Goal: Find specific page/section: Find specific page/section

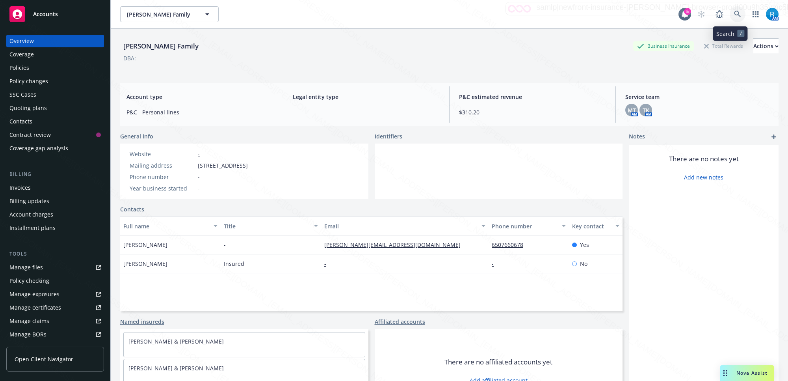
click at [734, 14] on icon at bounding box center [737, 14] width 7 height 7
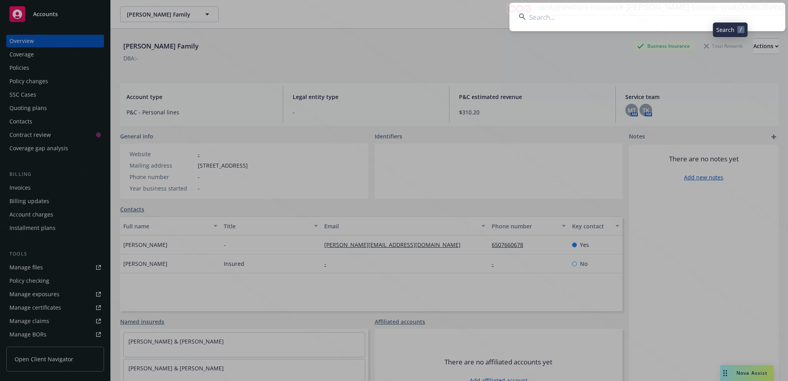
click at [615, 19] on input at bounding box center [648, 17] width 276 height 28
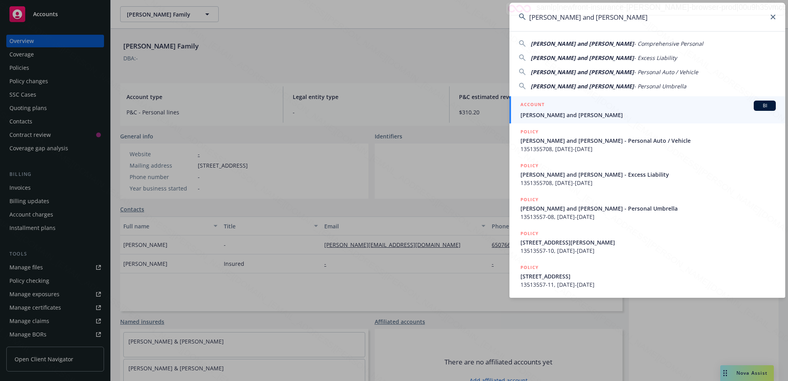
type input "[PERSON_NAME] and [PERSON_NAME]"
click at [565, 112] on span "[PERSON_NAME] and [PERSON_NAME]" at bounding box center [648, 115] width 255 height 8
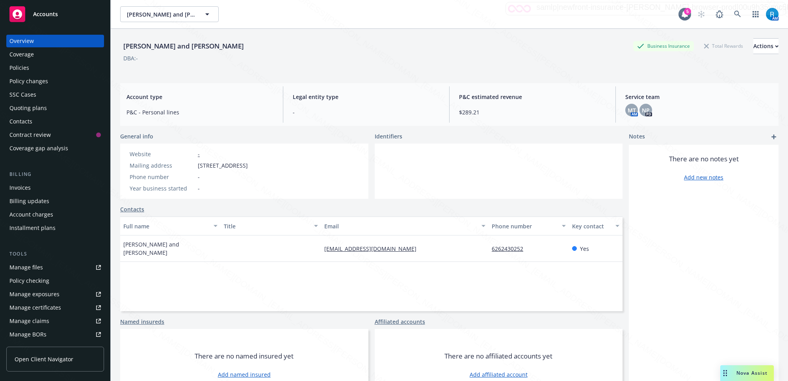
click at [47, 65] on div "Policies" at bounding box center [54, 67] width 91 height 13
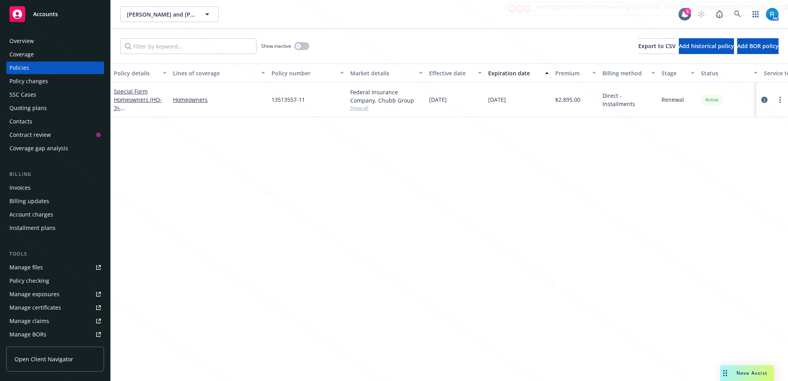
click at [30, 92] on div "SSC Cases" at bounding box center [22, 94] width 27 height 13
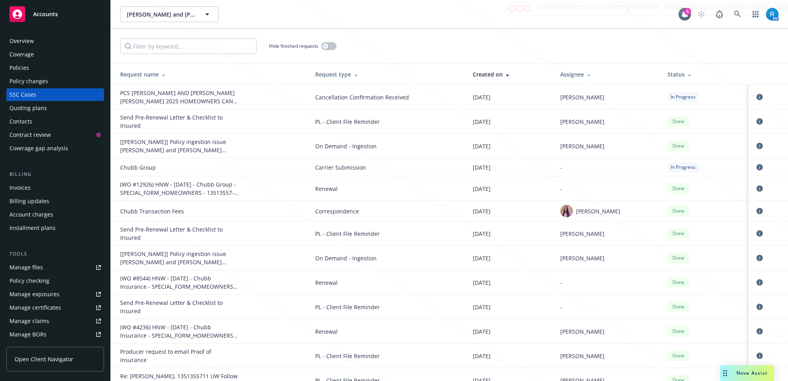
click at [38, 43] on div "Overview" at bounding box center [54, 41] width 91 height 13
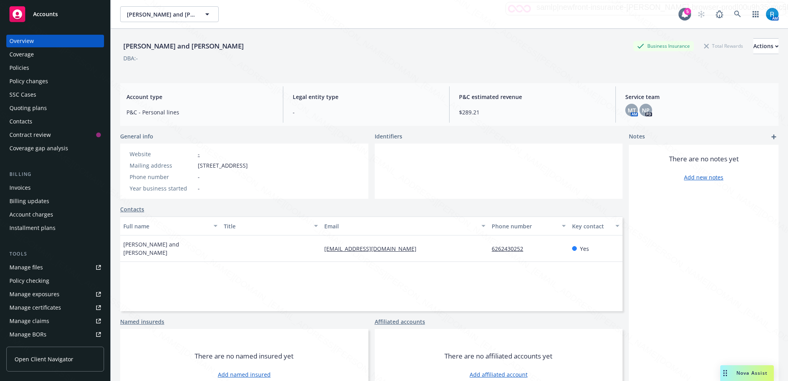
click at [33, 65] on div "Policies" at bounding box center [54, 67] width 91 height 13
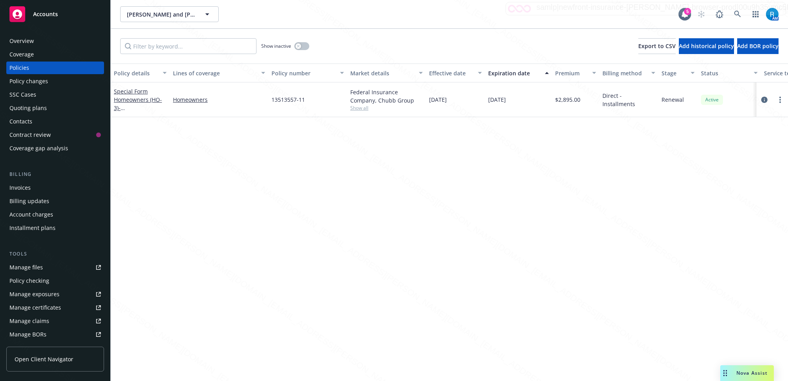
click at [38, 97] on div "SSC Cases" at bounding box center [54, 94] width 91 height 13
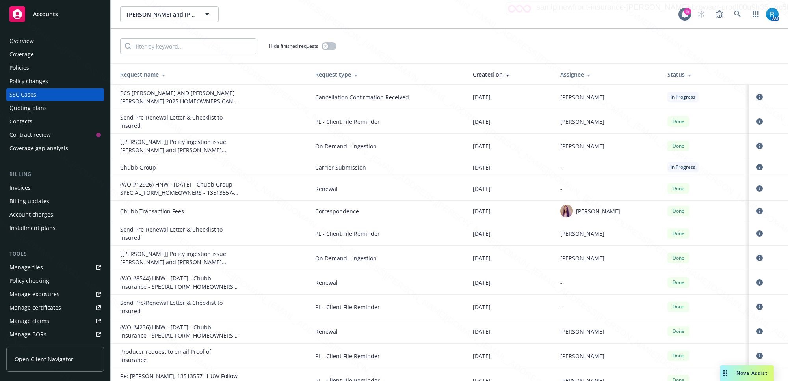
click at [26, 68] on div "Policies" at bounding box center [19, 67] width 20 height 13
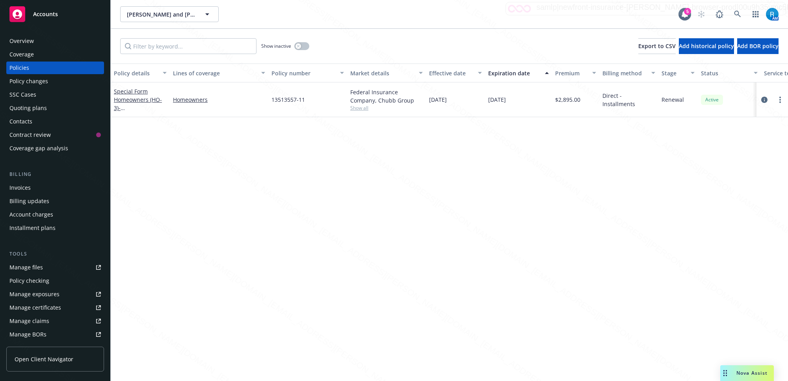
click at [31, 96] on div "SSC Cases" at bounding box center [22, 94] width 27 height 13
